Goal: Information Seeking & Learning: Learn about a topic

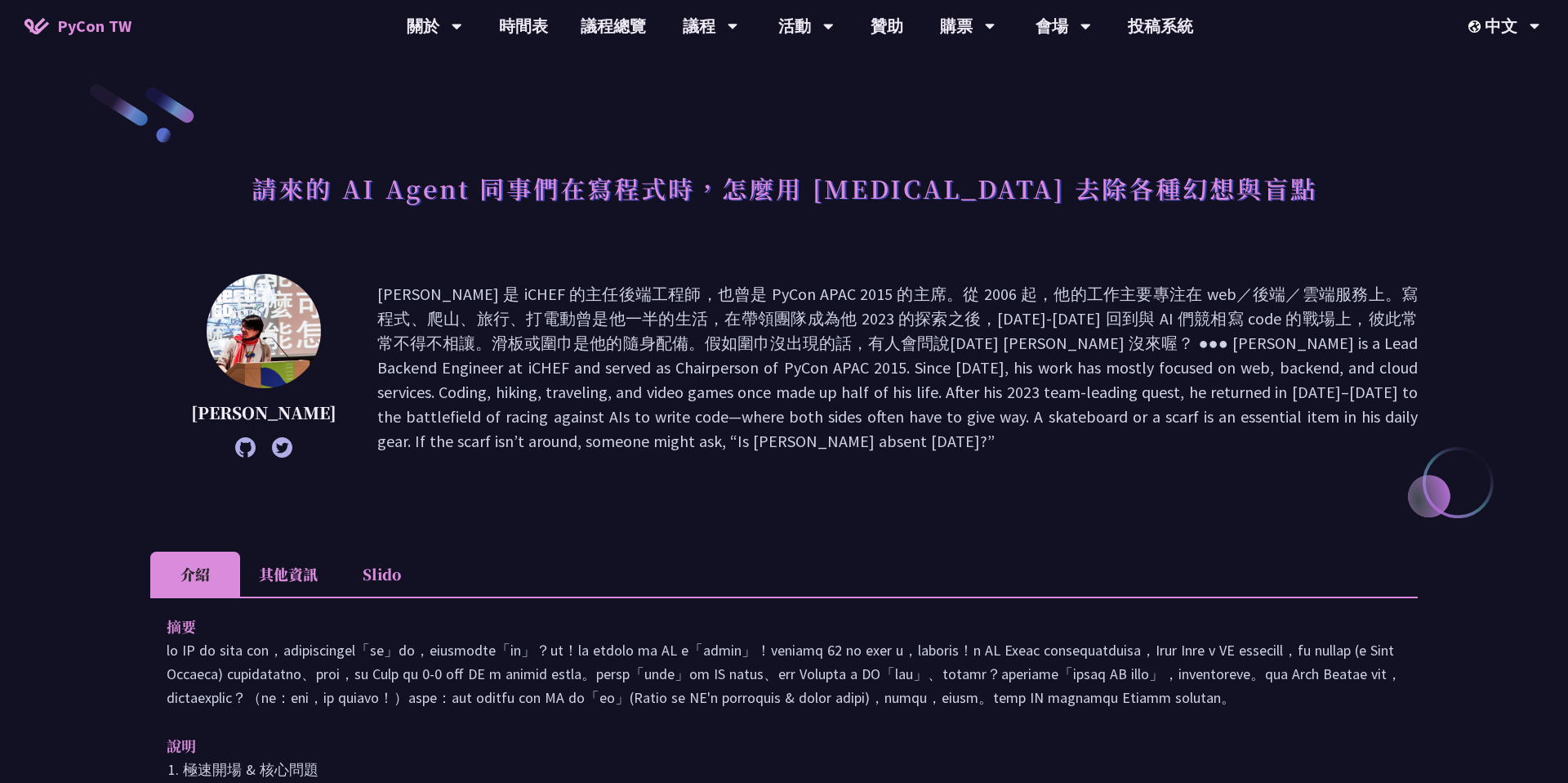
click at [256, 365] on img at bounding box center [264, 331] width 114 height 114
drag, startPoint x: 684, startPoint y: 309, endPoint x: 879, endPoint y: 317, distance: 195.2
click at [880, 317] on p at bounding box center [898, 367] width 1041 height 171
click at [879, 317] on p at bounding box center [898, 367] width 1041 height 171
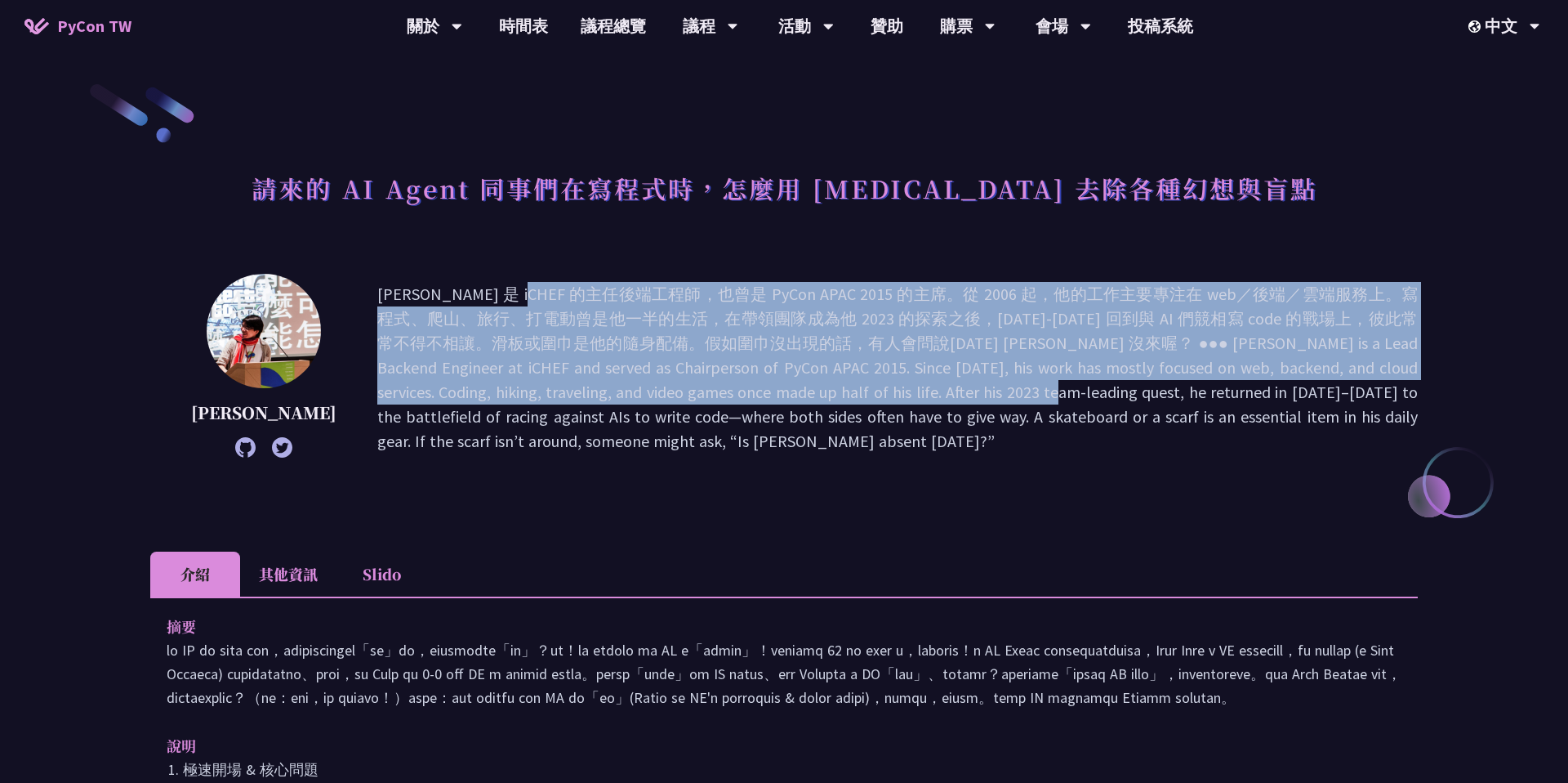
drag, startPoint x: 673, startPoint y: 281, endPoint x: 694, endPoint y: 384, distance: 105.1
click at [694, 384] on p at bounding box center [898, 367] width 1041 height 171
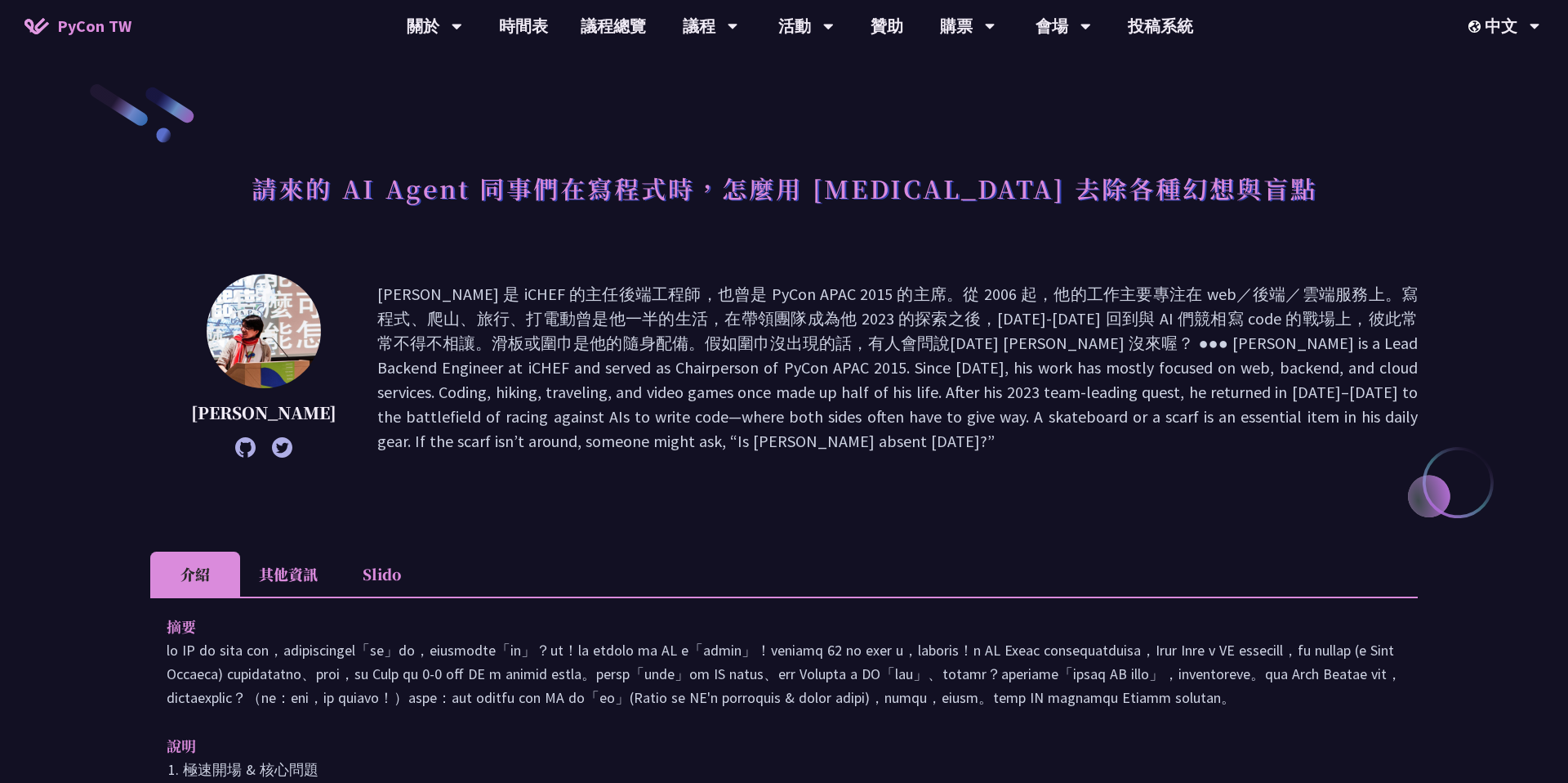
scroll to position [123, 0]
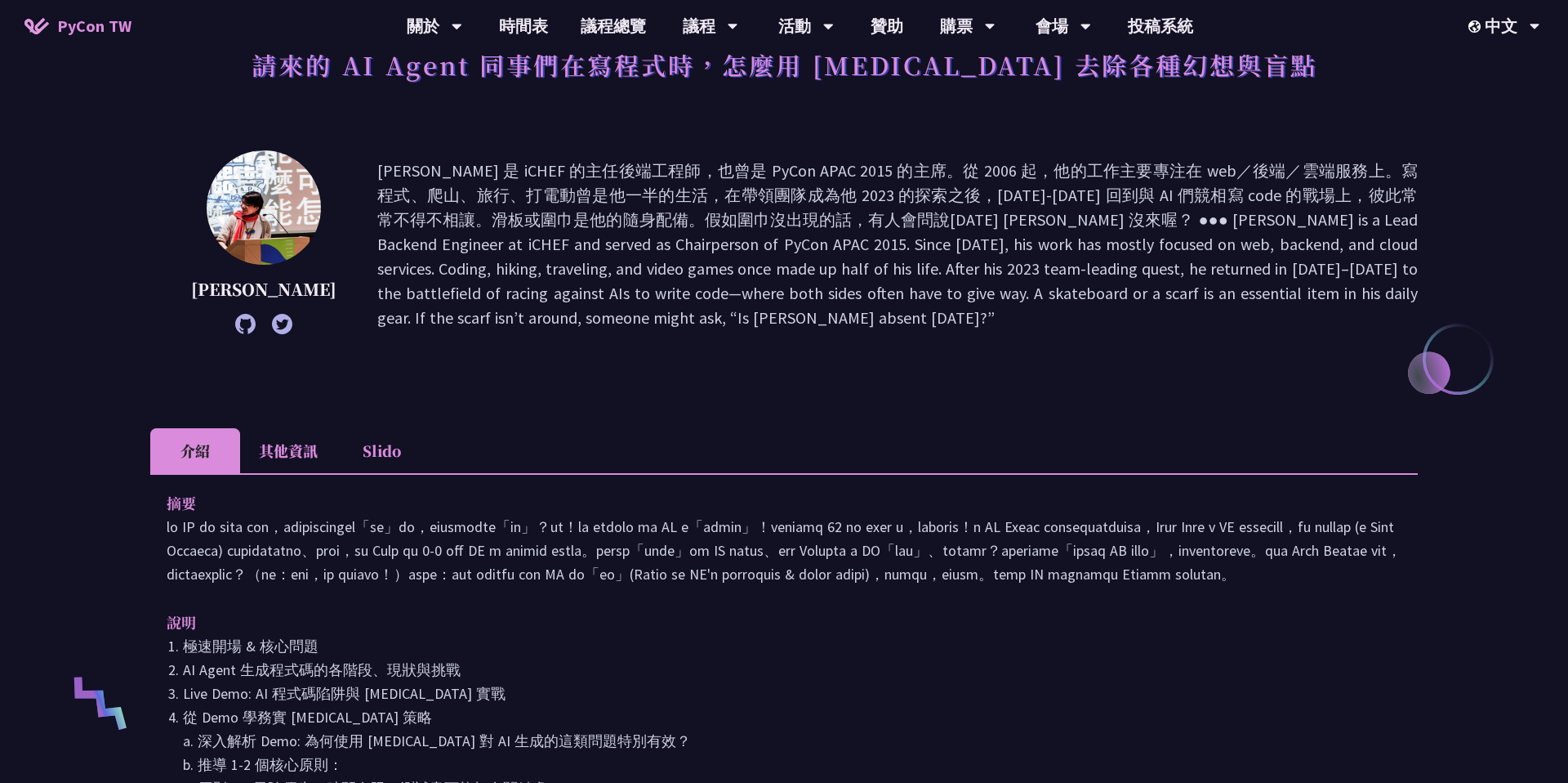
click at [272, 323] on icon at bounding box center [282, 324] width 21 height 21
